Goal: Find specific page/section: Find specific page/section

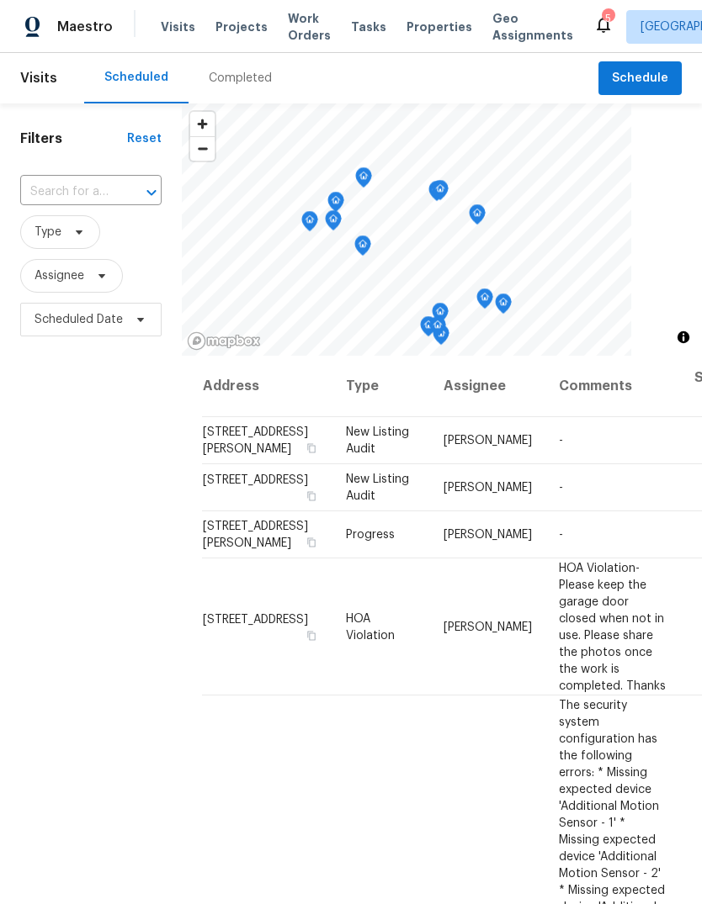
click at [234, 74] on div "Completed" at bounding box center [240, 78] width 63 height 17
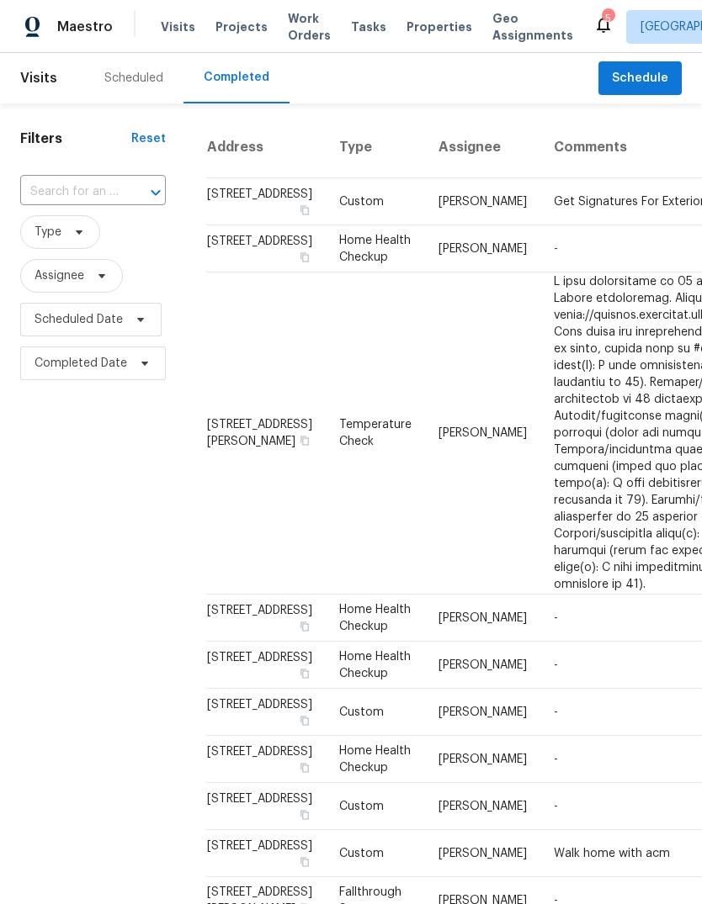
click at [411, 24] on span "Properties" at bounding box center [439, 27] width 66 height 17
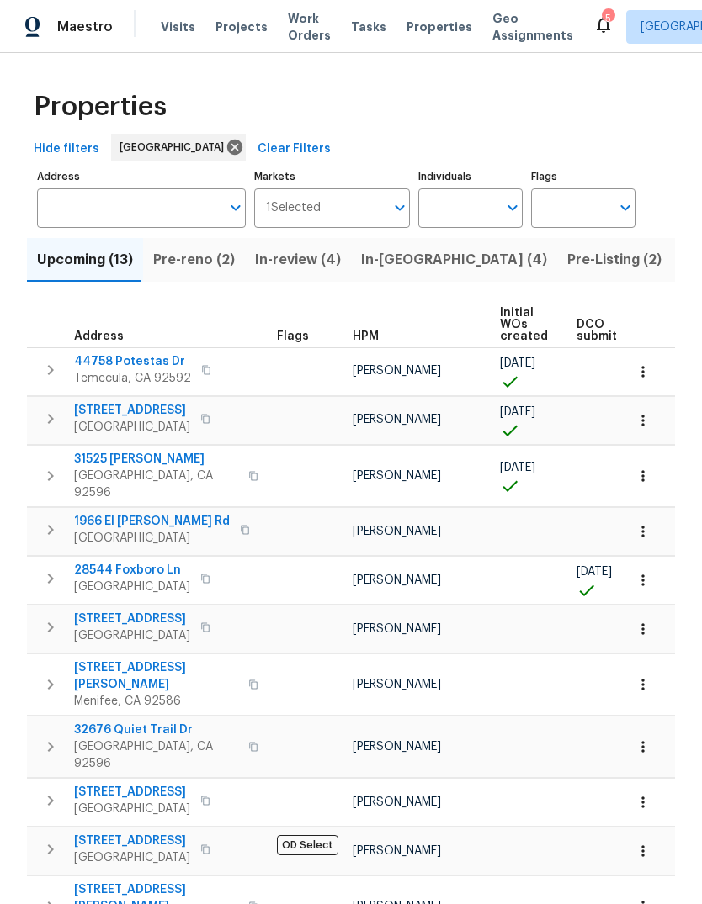
click at [458, 205] on input "Individuals" at bounding box center [457, 208] width 79 height 40
type input "[PERSON_NAME]"
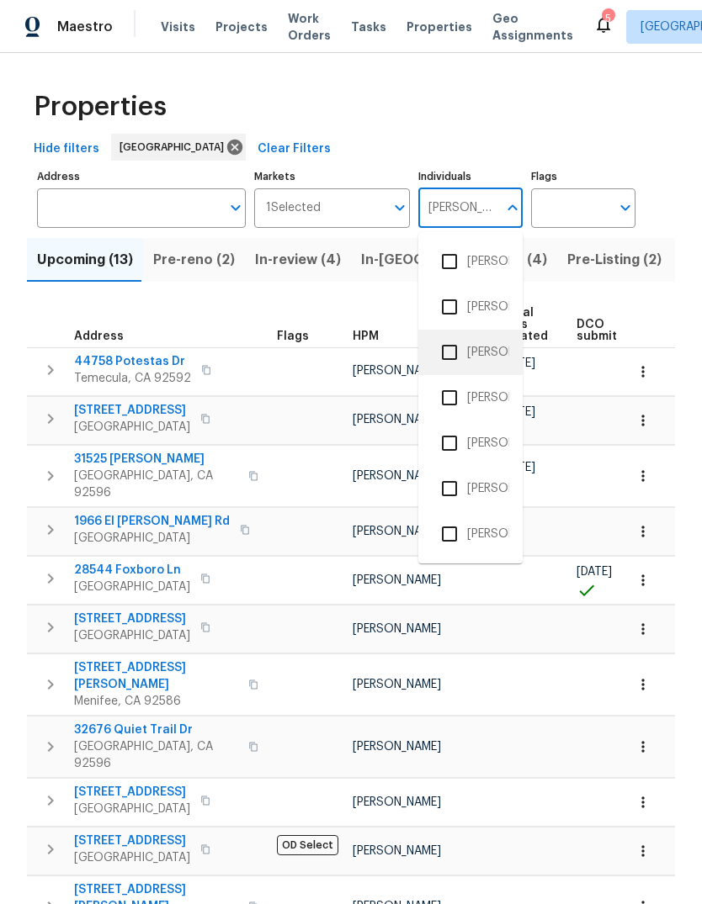
click at [491, 351] on li "[PERSON_NAME]" at bounding box center [470, 352] width 77 height 35
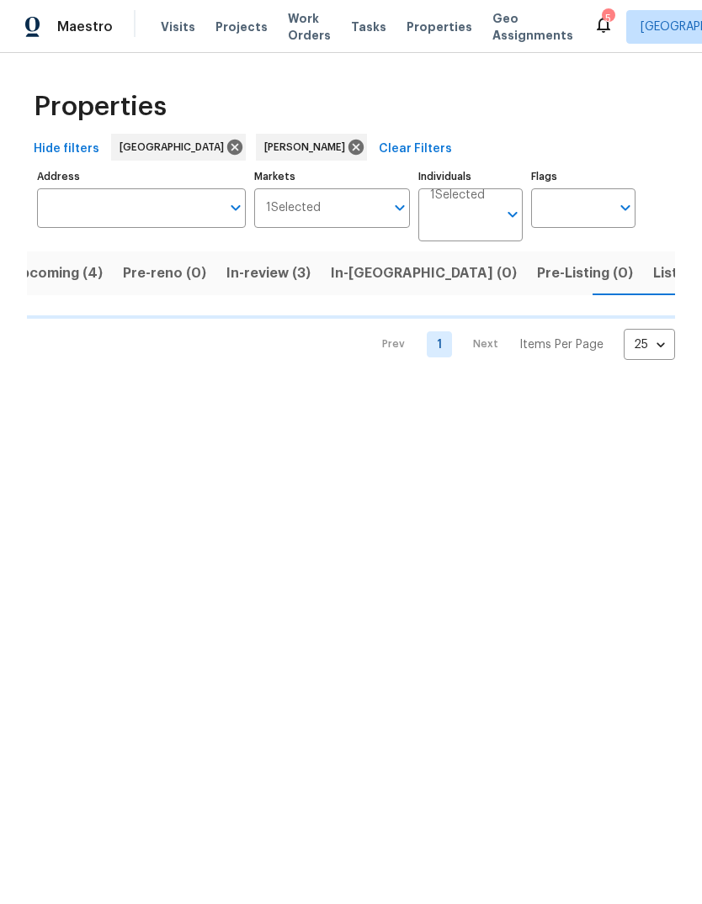
scroll to position [0, 27]
